Goal: Information Seeking & Learning: Check status

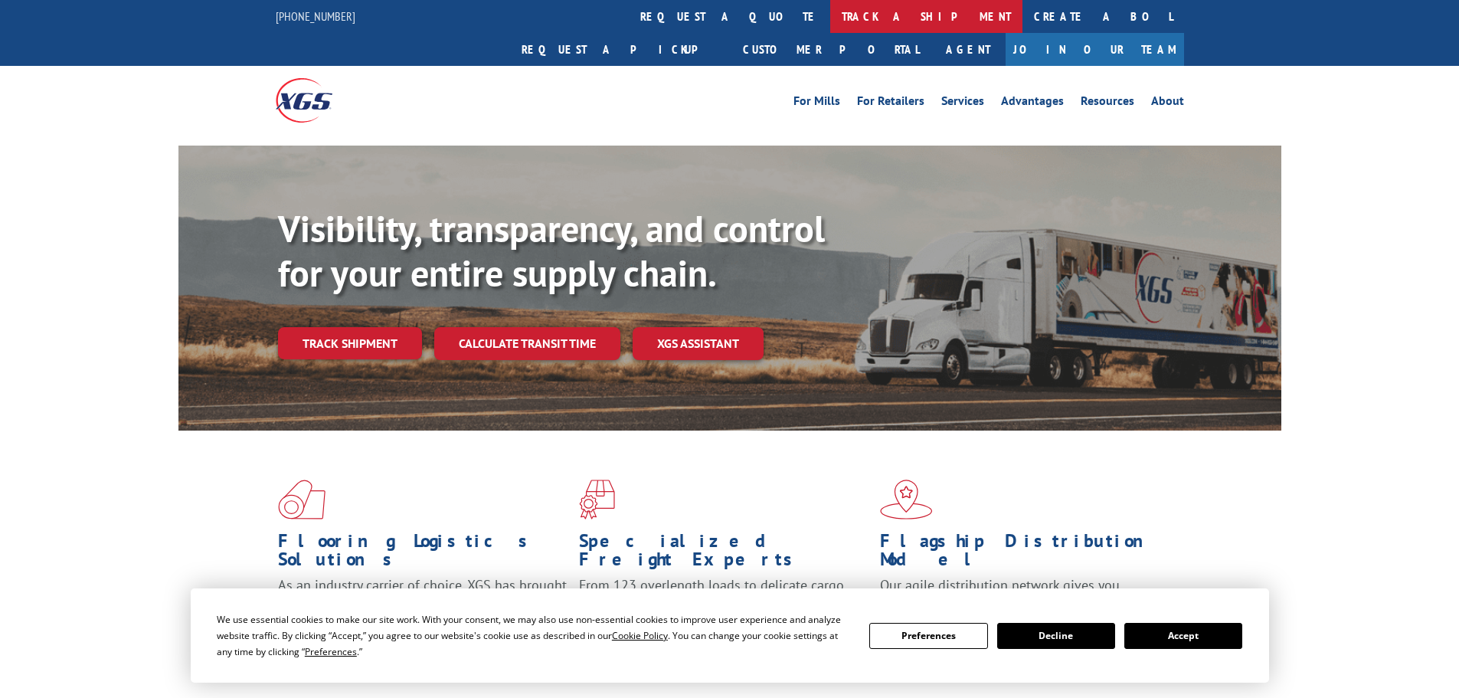
click at [830, 23] on link "track a shipment" at bounding box center [926, 16] width 192 height 33
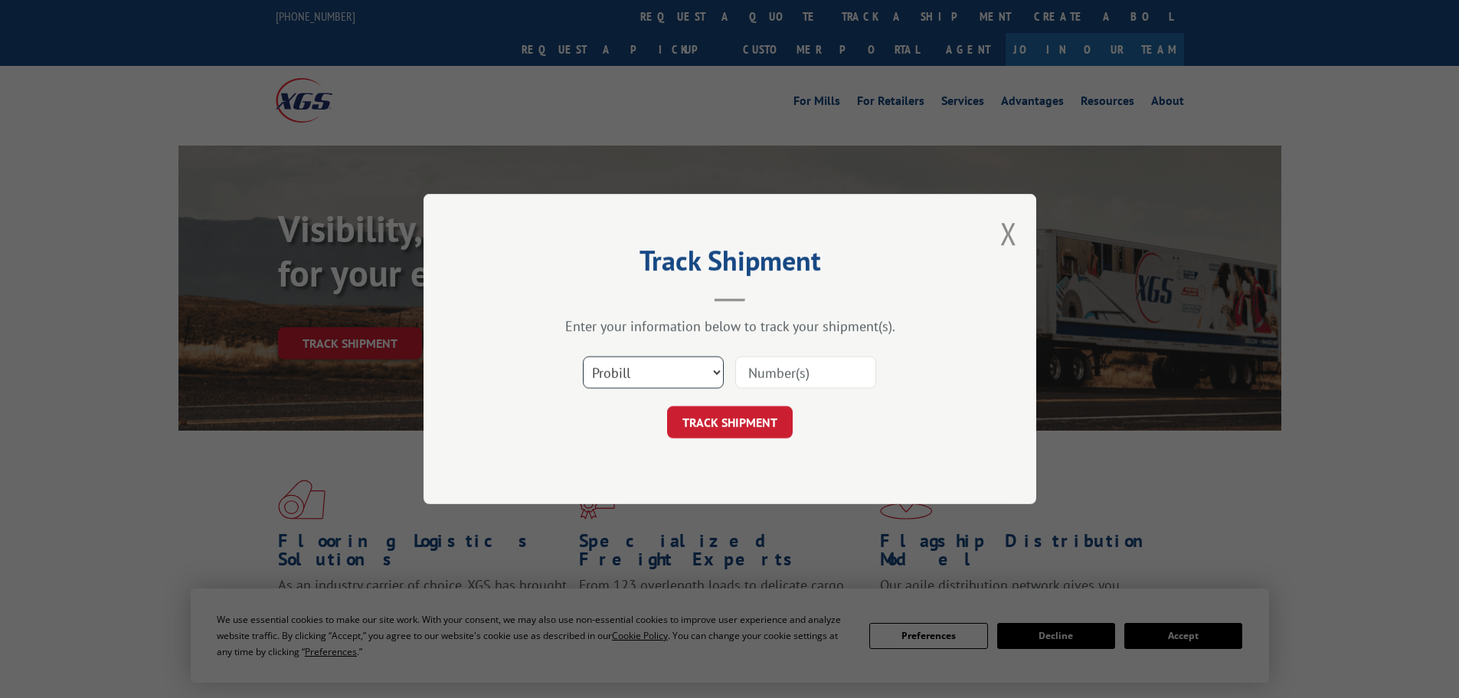
drag, startPoint x: 657, startPoint y: 372, endPoint x: 660, endPoint y: 361, distance: 11.0
click at [660, 366] on select "Select category... Probill BOL PO" at bounding box center [653, 372] width 141 height 32
select select "bol"
click at [583, 356] on select "Select category... Probill BOL PO" at bounding box center [653, 372] width 141 height 32
click at [756, 386] on input at bounding box center [805, 372] width 141 height 32
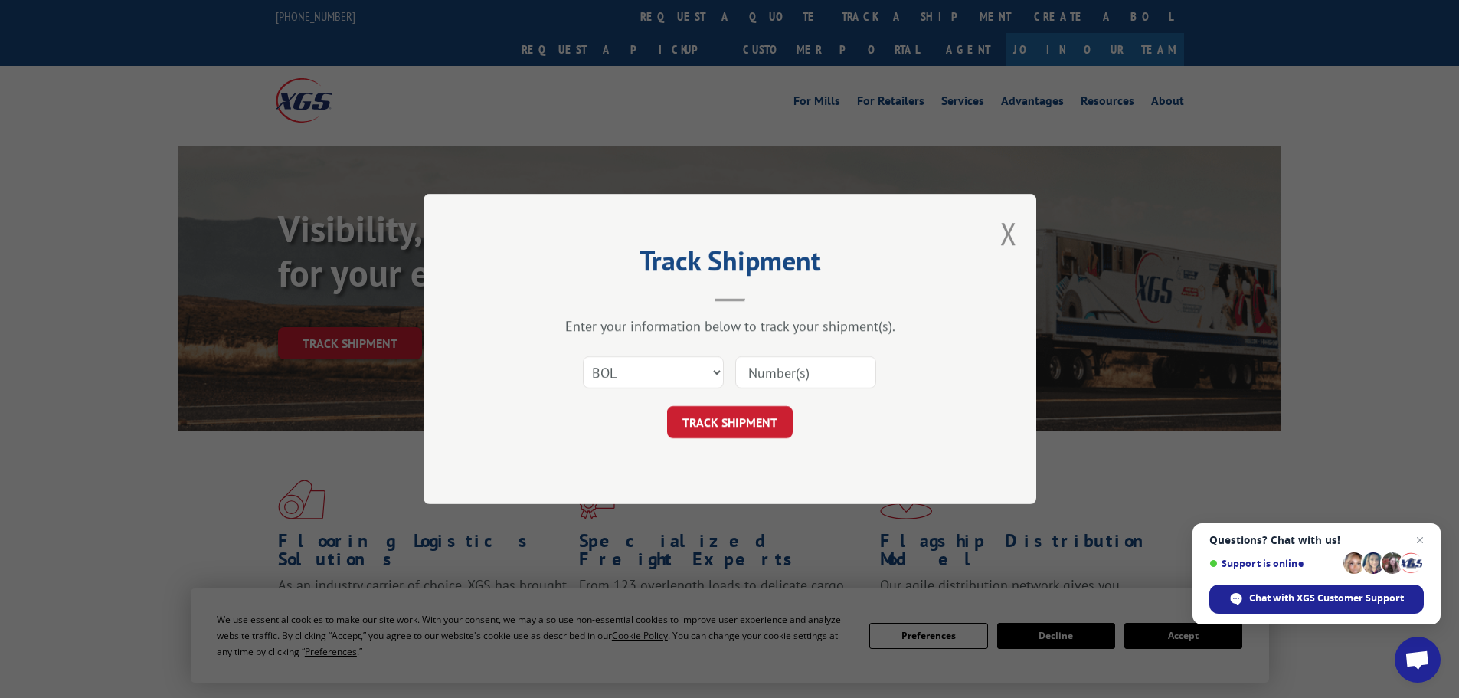
paste input "5998165"
type input "5998165"
click at [727, 427] on button "TRACK SHIPMENT" at bounding box center [730, 422] width 126 height 32
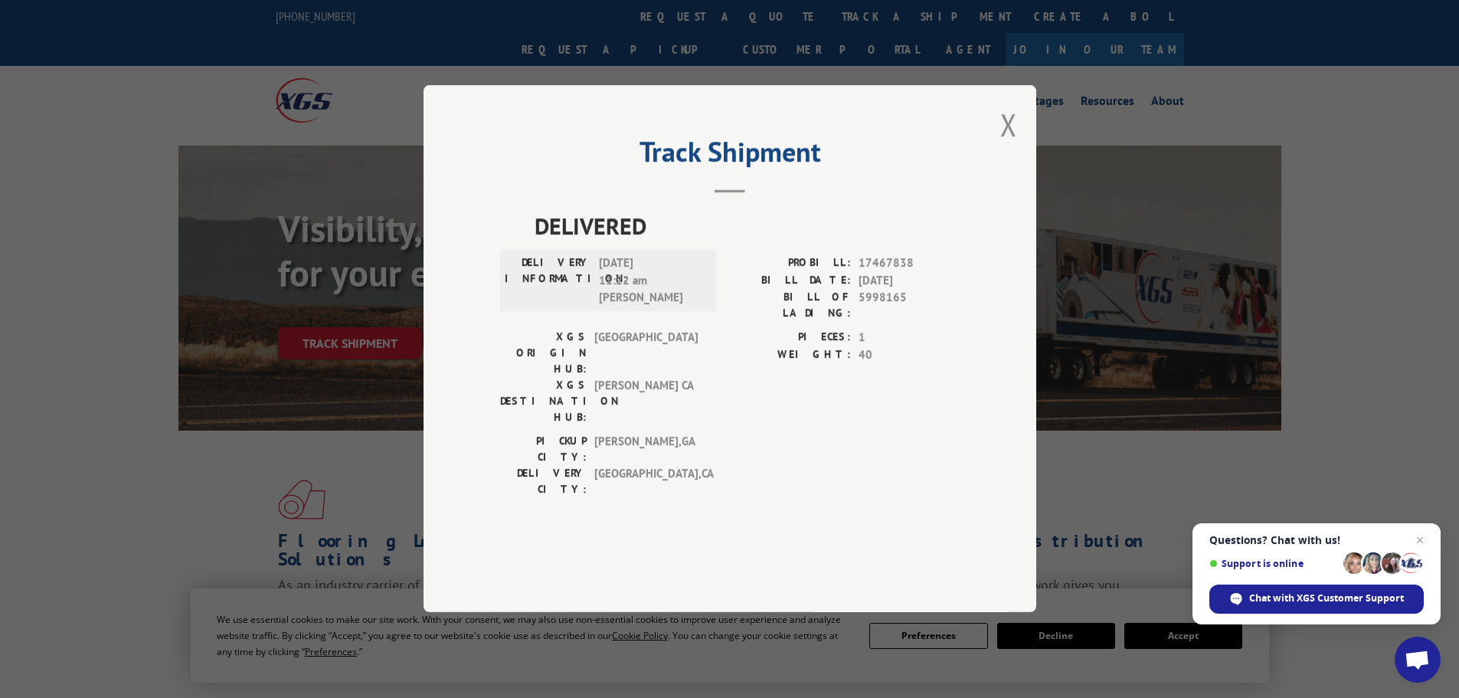
drag, startPoint x: 97, startPoint y: 1, endPoint x: 997, endPoint y: 169, distance: 915.6
click at [997, 169] on div "Track Shipment DELIVERED DELIVERY INFORMATION: [DATE] 11:22 am [PERSON_NAME]: 1…" at bounding box center [730, 348] width 613 height 527
click at [1014, 145] on button "Close modal" at bounding box center [1008, 124] width 17 height 41
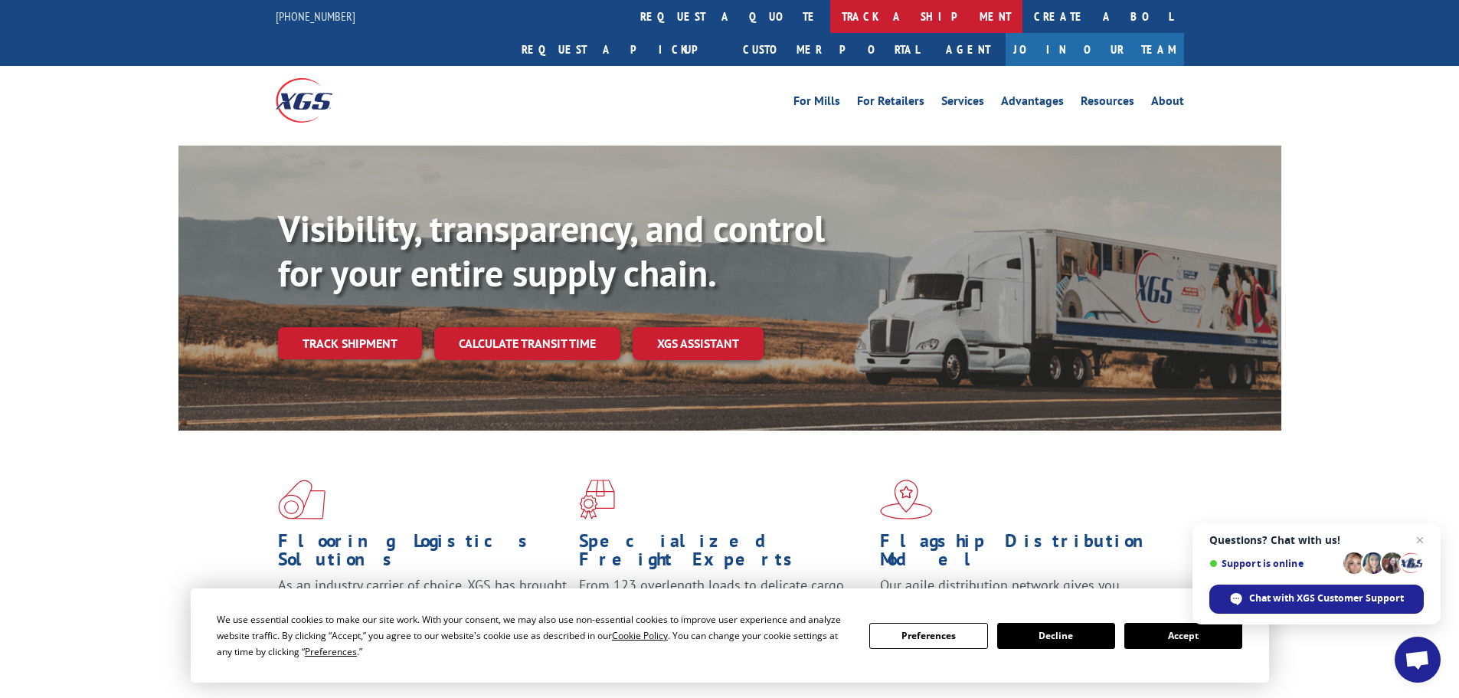
click at [830, 19] on link "track a shipment" at bounding box center [926, 16] width 192 height 33
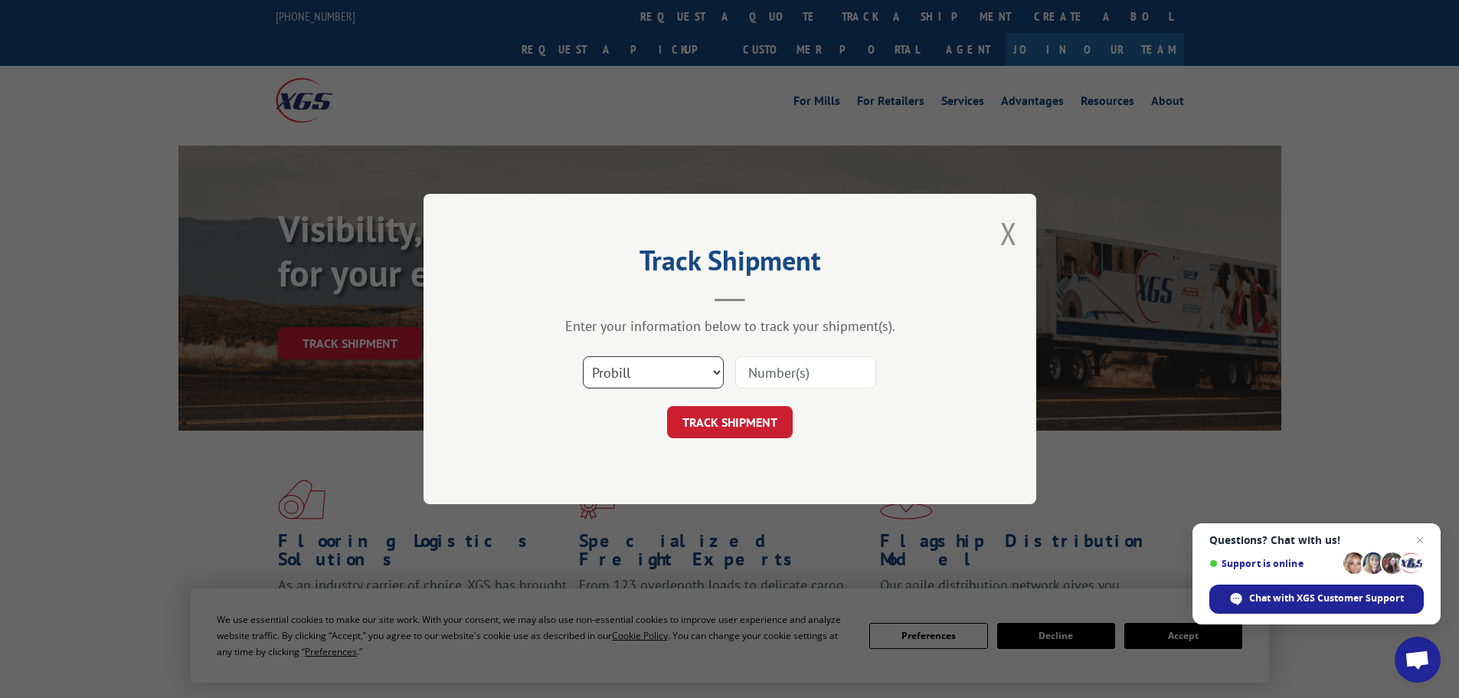
click at [709, 369] on select "Select category... Probill BOL PO" at bounding box center [653, 372] width 141 height 32
select select "bol"
click at [583, 356] on select "Select category... Probill BOL PO" at bounding box center [653, 372] width 141 height 32
click at [739, 366] on input at bounding box center [805, 372] width 141 height 32
paste input "5120890"
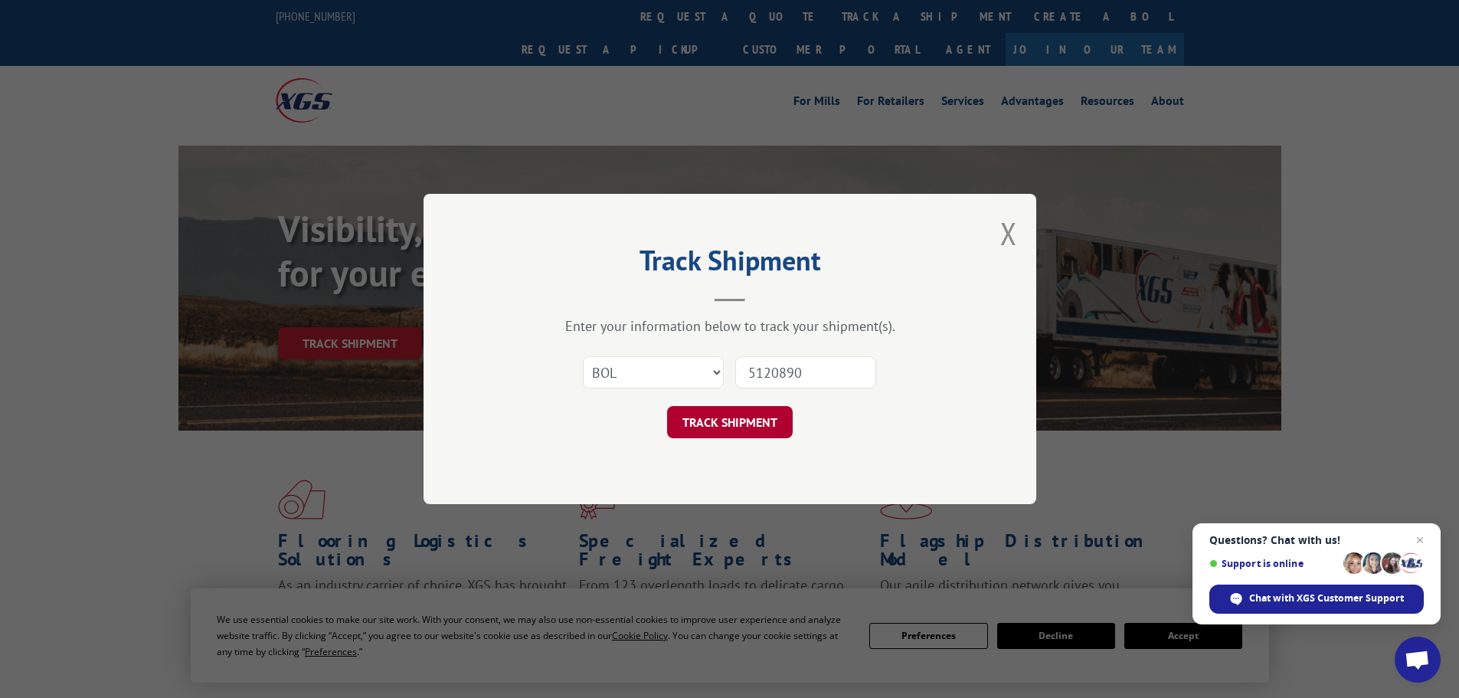
type input "5120890"
click at [736, 416] on button "TRACK SHIPMENT" at bounding box center [730, 422] width 126 height 32
